Goal: Task Accomplishment & Management: Manage account settings

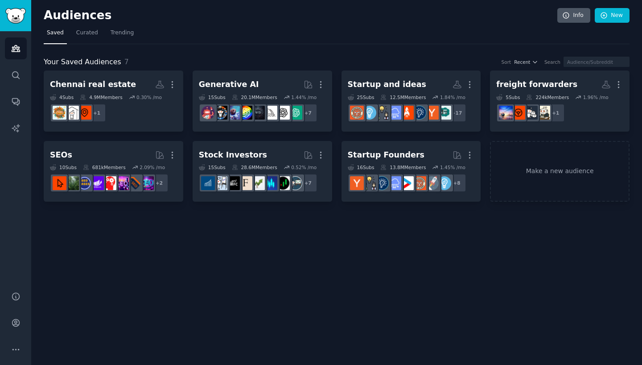
click at [582, 15] on link "Info" at bounding box center [573, 15] width 33 height 15
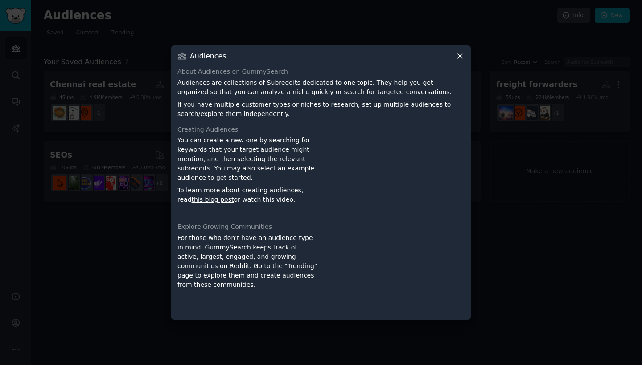
click at [461, 57] on icon at bounding box center [459, 55] width 9 height 9
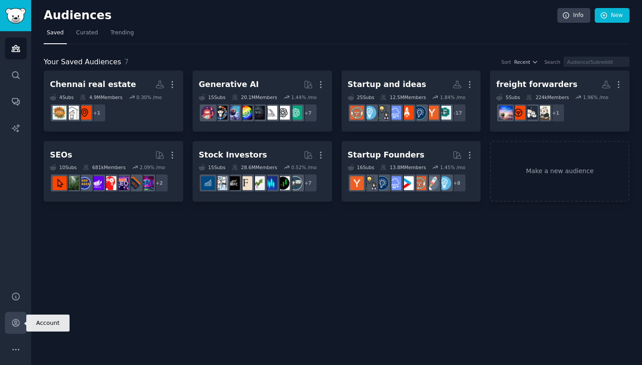
click at [20, 323] on icon "Sidebar" at bounding box center [15, 322] width 9 height 9
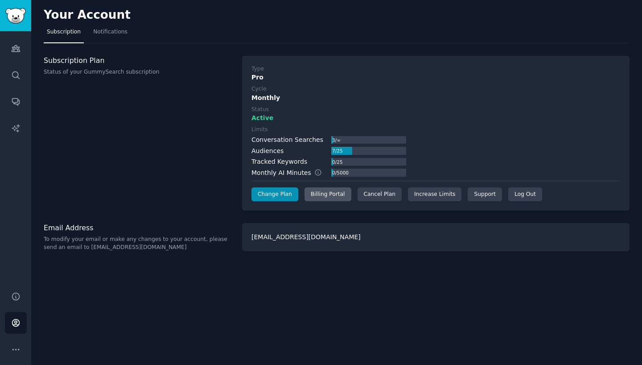
click at [325, 194] on div "Billing Portal" at bounding box center [327, 194] width 47 height 14
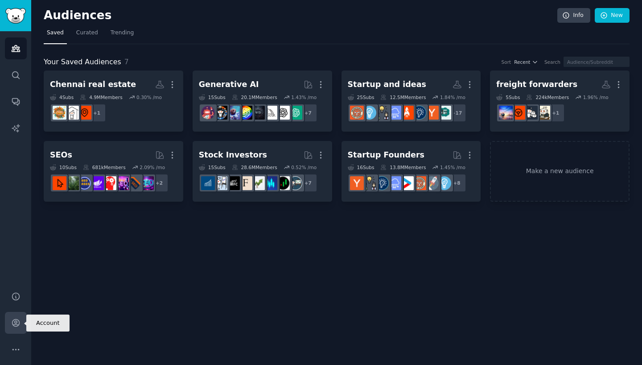
click at [22, 321] on link "Account" at bounding box center [16, 322] width 22 height 22
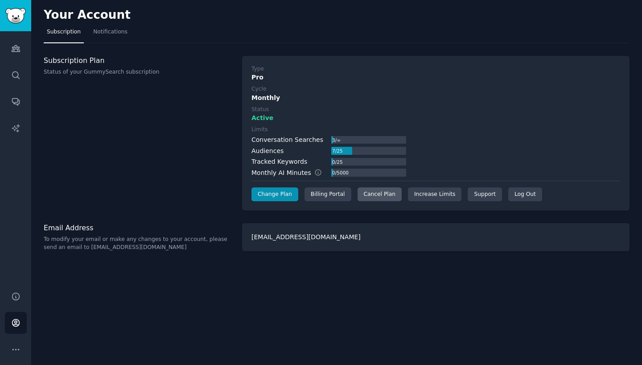
click at [391, 196] on div "Cancel Plan" at bounding box center [379, 194] width 44 height 14
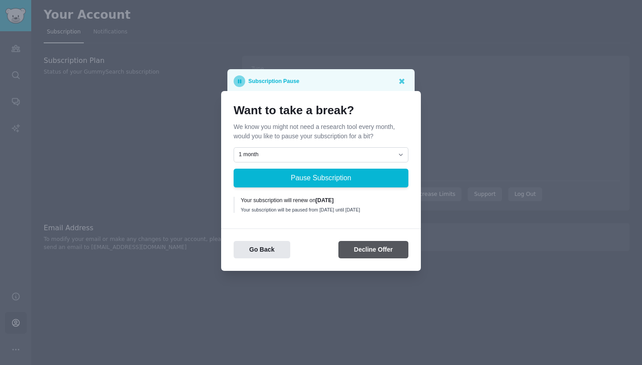
click at [385, 255] on button "Decline Offer" at bounding box center [373, 249] width 70 height 17
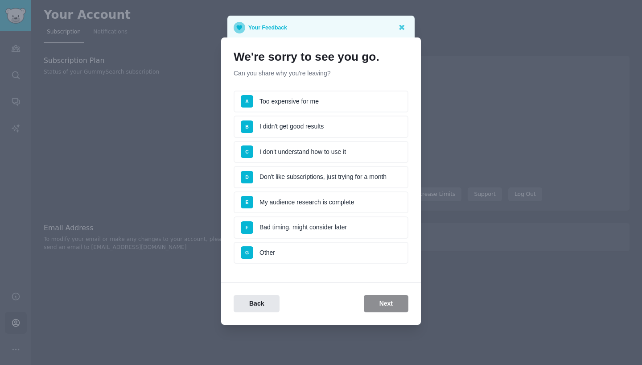
click at [319, 105] on li "A Too expensive for me" at bounding box center [321, 101] width 175 height 22
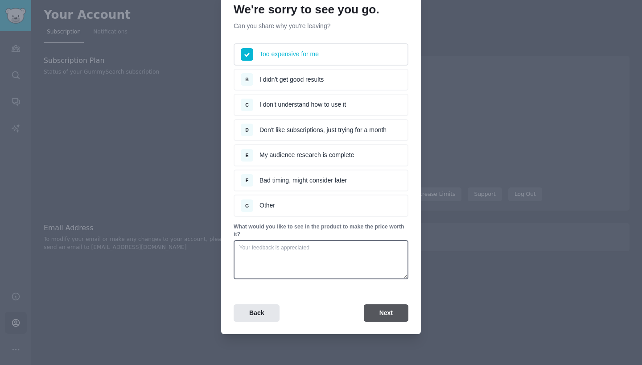
scroll to position [37, 0]
click at [396, 310] on button "Next" at bounding box center [386, 312] width 45 height 17
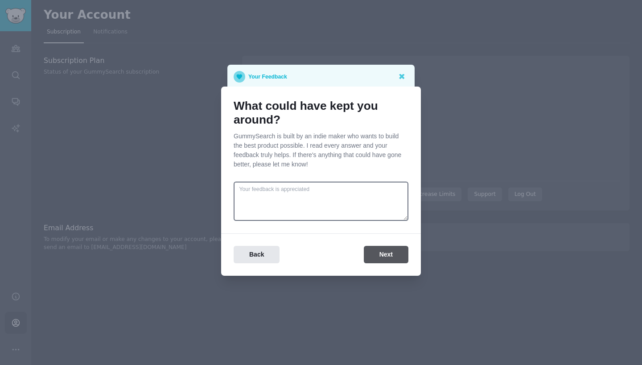
scroll to position [0, 0]
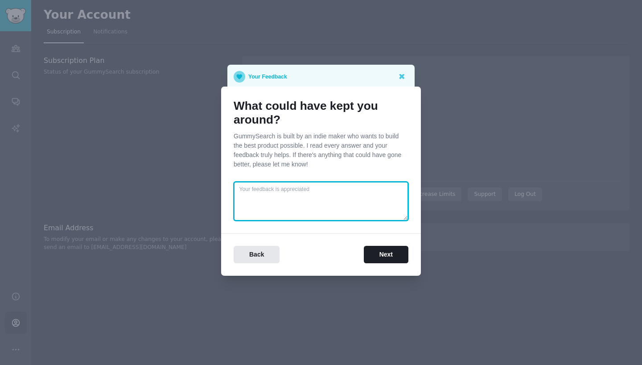
click at [341, 203] on textarea at bounding box center [321, 200] width 175 height 39
type textarea "My usage is very limited. Pricing is not justified. Pay as you go would have be…"
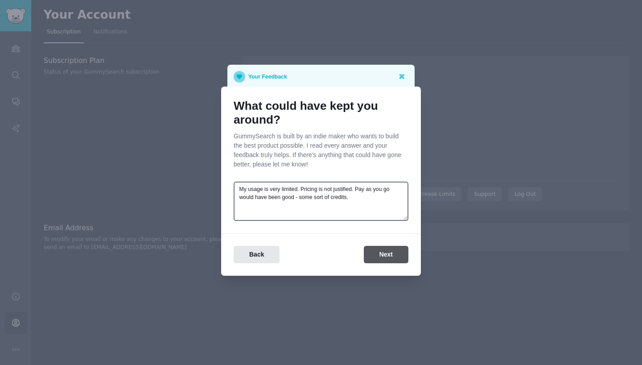
click at [390, 254] on button "Next" at bounding box center [386, 254] width 45 height 17
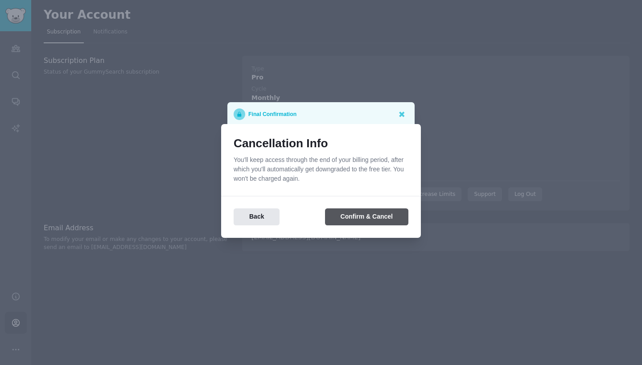
click at [356, 216] on button "Confirm & Cancel" at bounding box center [366, 216] width 83 height 17
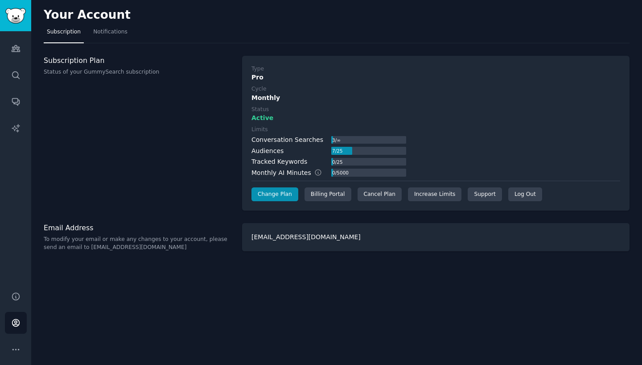
click at [209, 147] on div "Subscription Plan Status of your GummySearch subscription" at bounding box center [138, 133] width 189 height 155
click at [323, 193] on div "Billing Portal" at bounding box center [327, 194] width 47 height 14
click at [25, 49] on link "Audiences" at bounding box center [16, 48] width 22 height 22
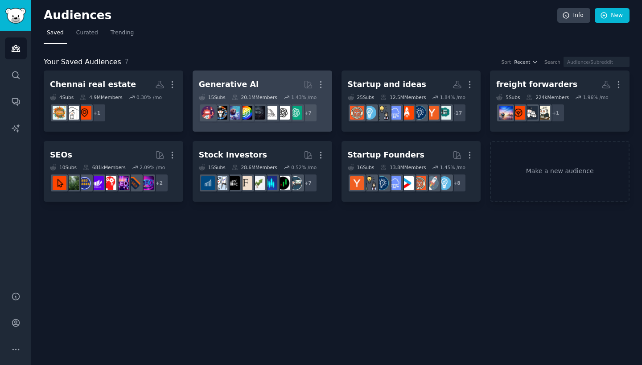
click at [271, 82] on h2 "Generative AI Curated by GummySearch More" at bounding box center [262, 85] width 127 height 16
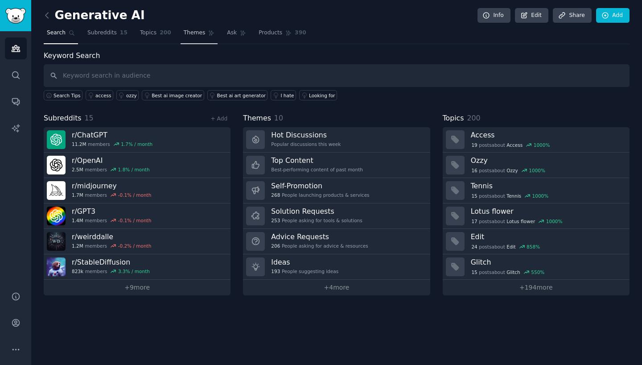
click at [210, 38] on link "Themes" at bounding box center [198, 35] width 37 height 18
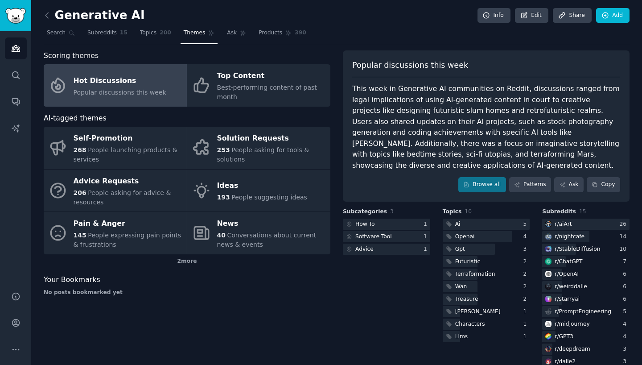
click at [123, 90] on span "Popular discussions this week" at bounding box center [120, 92] width 93 height 7
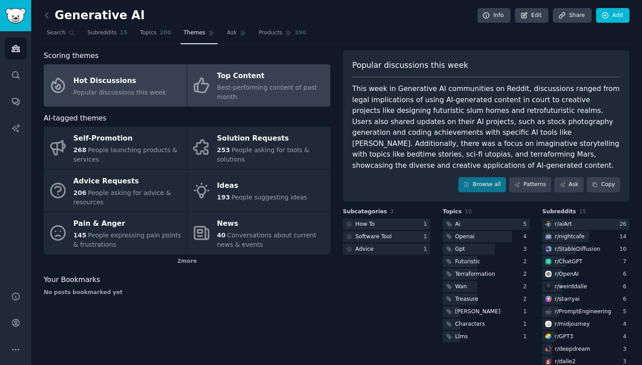
click at [274, 82] on div "Top Content" at bounding box center [271, 76] width 109 height 14
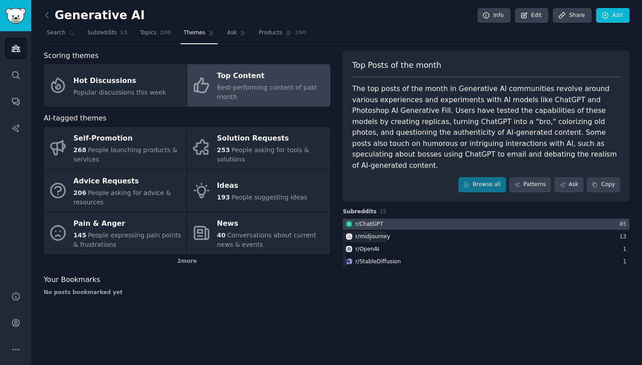
click at [390, 218] on div at bounding box center [486, 223] width 287 height 11
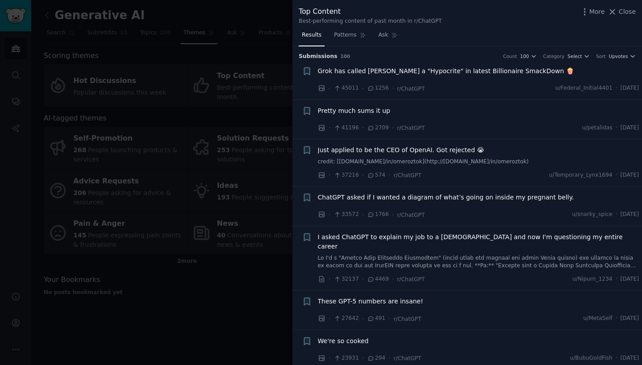
click at [370, 116] on div "Pretty much sums it up" at bounding box center [478, 112] width 321 height 12
click at [377, 110] on span "Pretty much sums it up" at bounding box center [354, 110] width 73 height 9
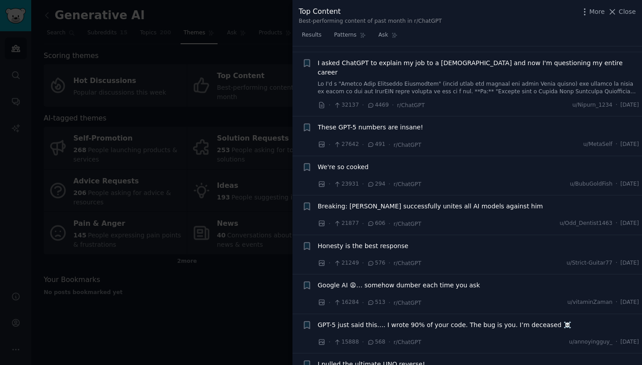
scroll to position [402, 0]
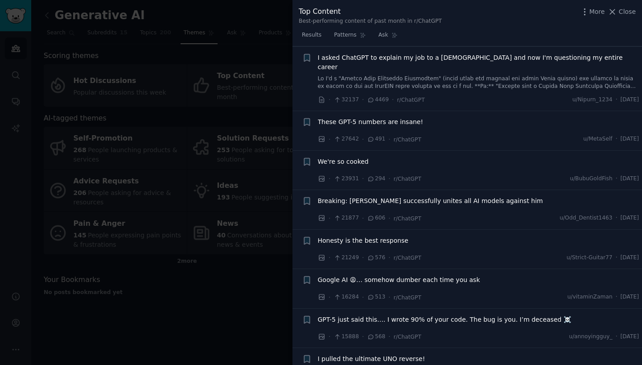
click at [262, 45] on div at bounding box center [321, 182] width 642 height 365
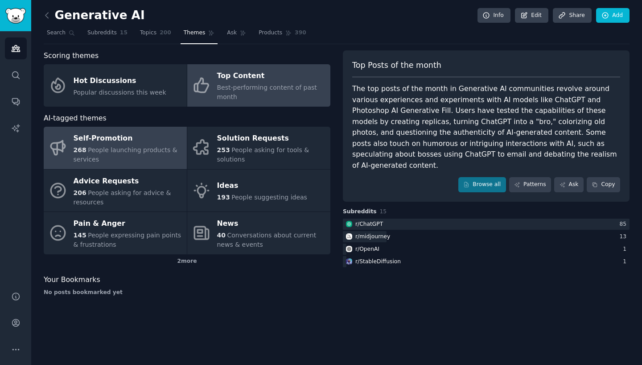
click at [107, 156] on div "268 People launching products & services" at bounding box center [128, 154] width 109 height 19
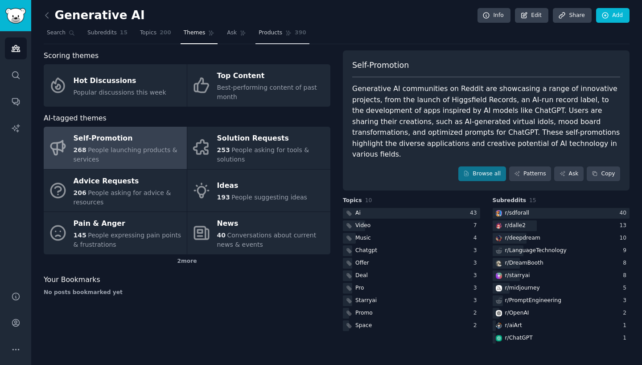
click at [279, 32] on link "Products 390" at bounding box center [281, 35] width 53 height 18
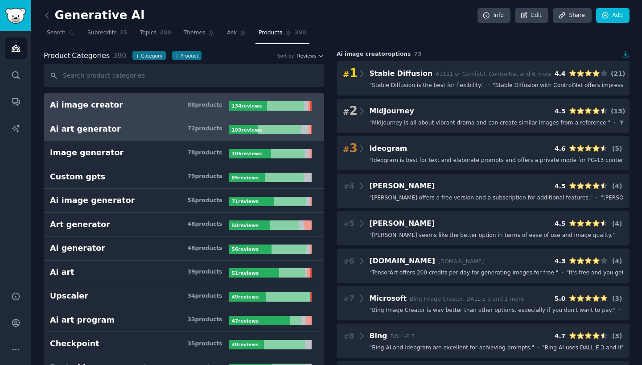
click at [152, 123] on h3 "Ai art generator 72 product s" at bounding box center [139, 128] width 179 height 11
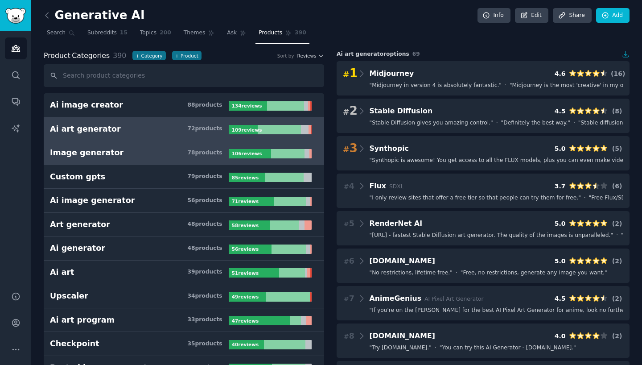
click at [139, 152] on h3 "Image generator 78 product s" at bounding box center [139, 152] width 179 height 11
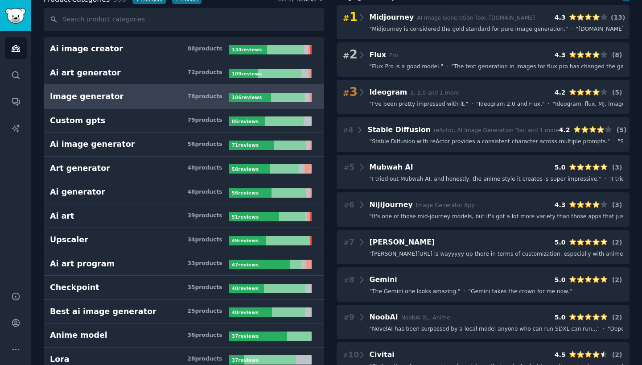
scroll to position [57, 0]
